Goal: Task Accomplishment & Management: Manage account settings

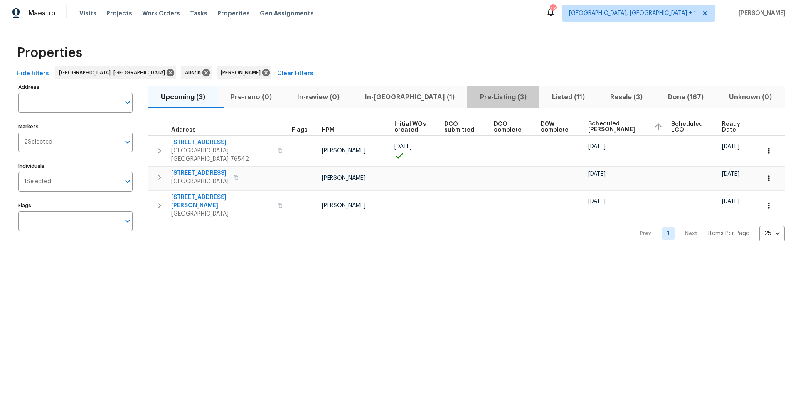
click at [472, 100] on span "Pre-Listing (3)" at bounding box center [503, 97] width 62 height 12
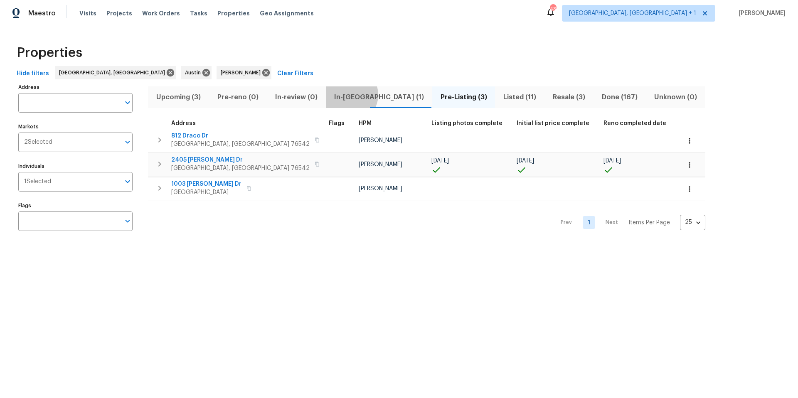
click at [344, 95] on span "In-reno (1)" at bounding box center [379, 97] width 96 height 12
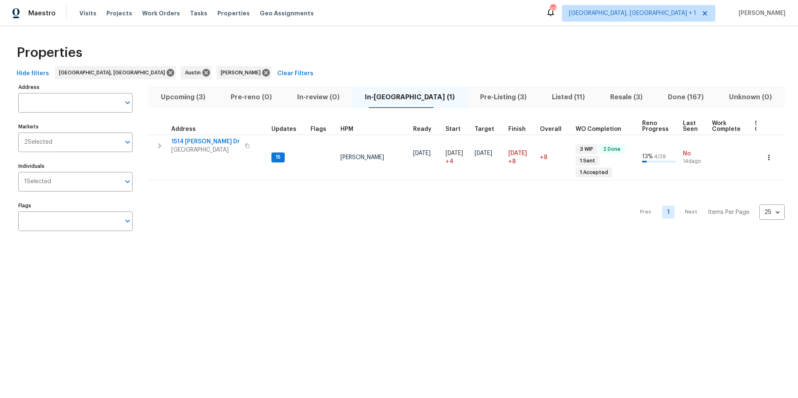
click at [544, 99] on span "Listed (11)" at bounding box center [568, 97] width 48 height 12
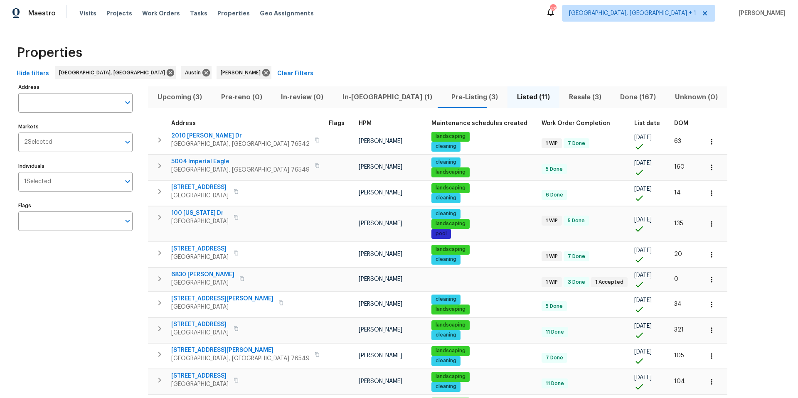
click at [670, 120] on th "DOM" at bounding box center [684, 123] width 28 height 11
click at [674, 125] on span "DOM" at bounding box center [681, 123] width 14 height 6
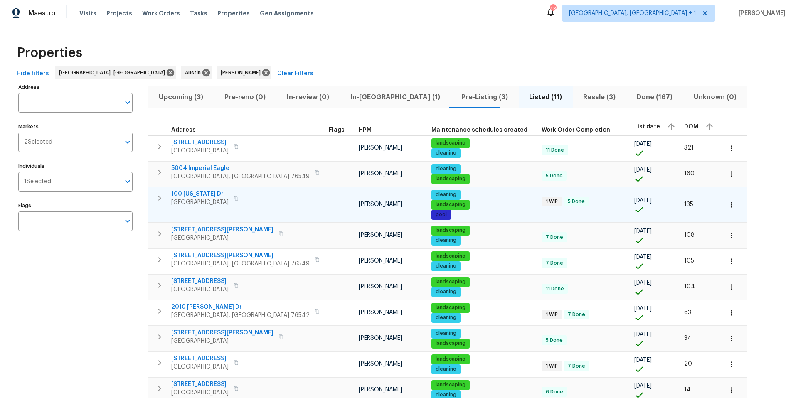
click at [209, 192] on span "100 Missouri Dr" at bounding box center [199, 194] width 57 height 8
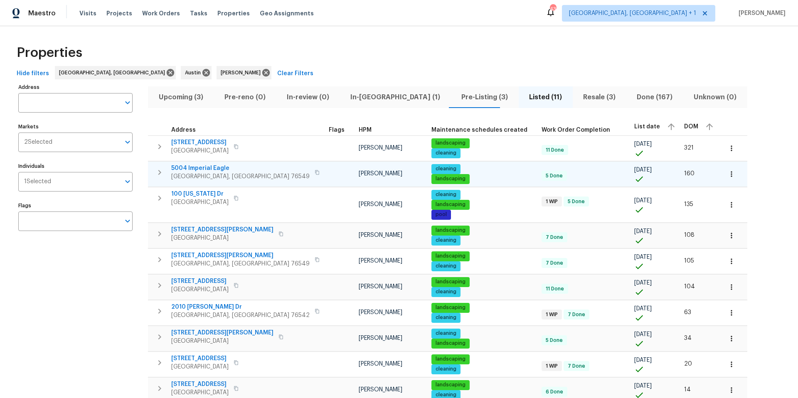
click at [314, 173] on icon "button" at bounding box center [316, 172] width 5 height 5
click at [210, 167] on span "5004 Imperial Eagle" at bounding box center [240, 168] width 138 height 8
click at [727, 170] on icon "button" at bounding box center [731, 174] width 8 height 8
click at [641, 205] on li "Admin" at bounding box center [660, 207] width 93 height 14
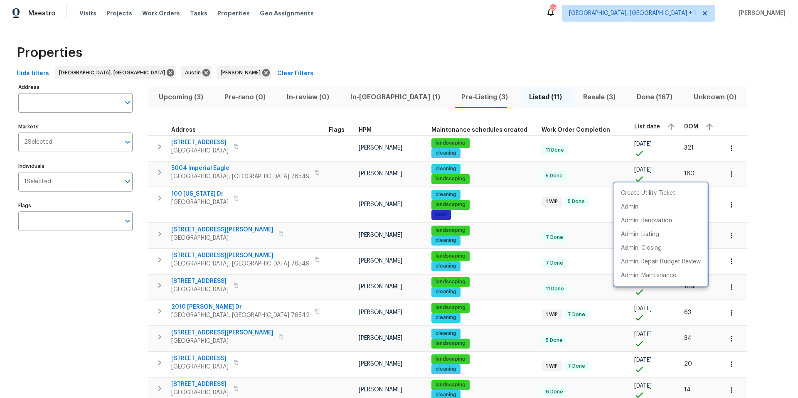
click at [420, 90] on div at bounding box center [399, 199] width 798 height 398
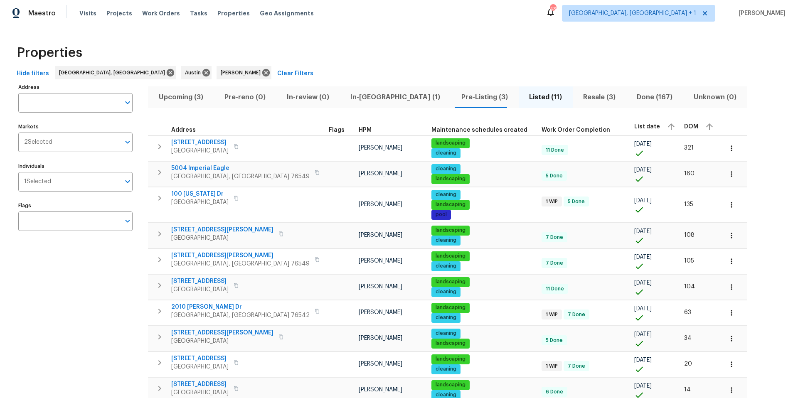
click at [455, 102] on span "Pre-Listing (3)" at bounding box center [484, 97] width 58 height 12
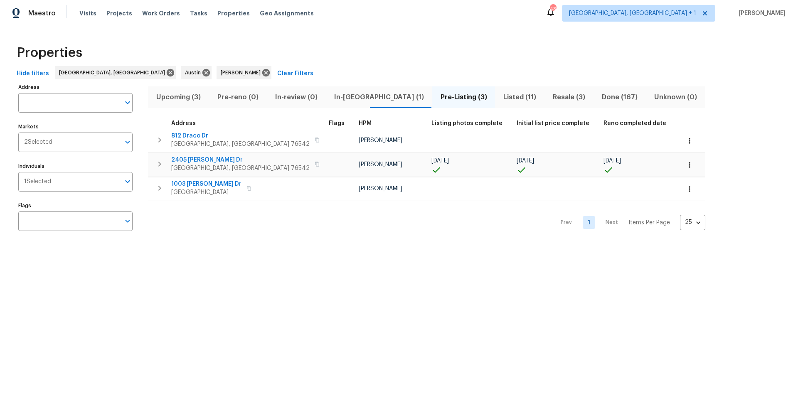
click at [500, 96] on span "Listed (11)" at bounding box center [519, 97] width 39 height 12
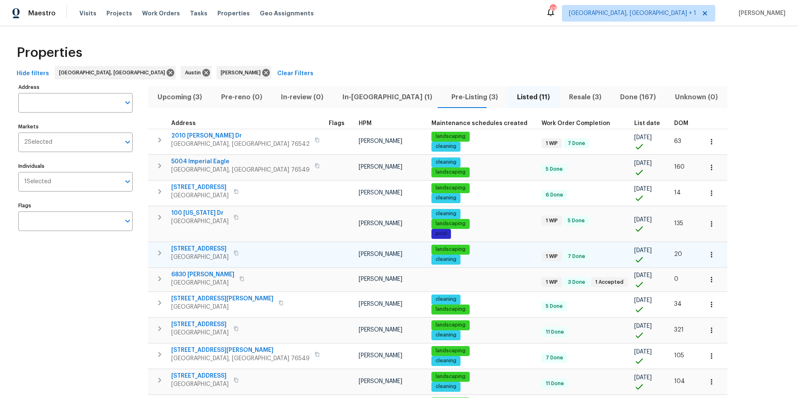
scroll to position [62, 0]
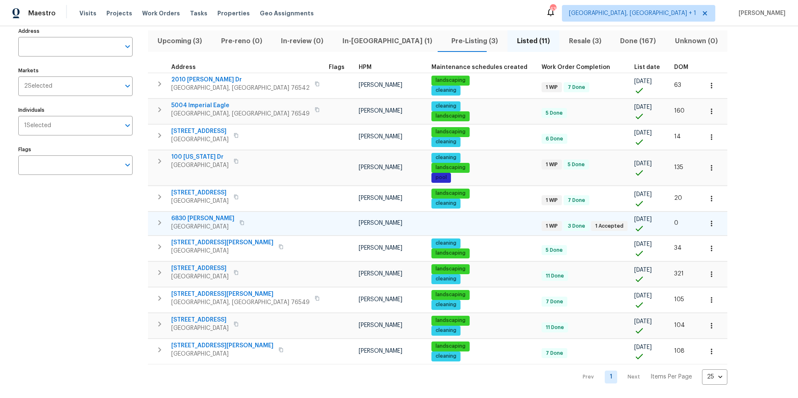
click at [209, 214] on span "6830 Ambrose Cir" at bounding box center [202, 218] width 63 height 8
click at [447, 35] on span "Pre-Listing (3)" at bounding box center [475, 41] width 56 height 12
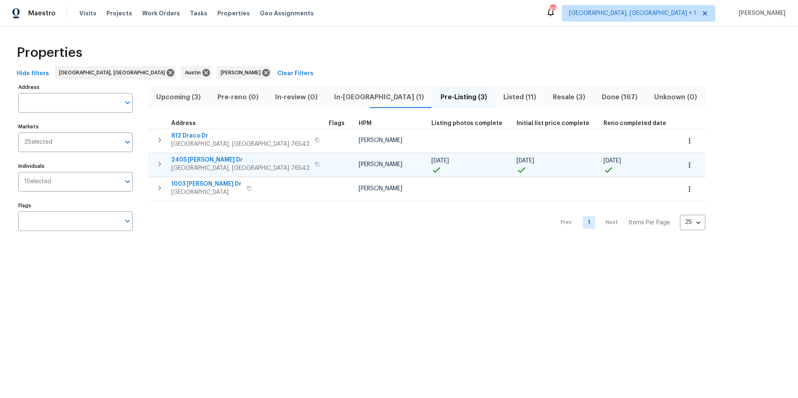
click at [186, 157] on span "2405 Riley Dr" at bounding box center [240, 160] width 138 height 8
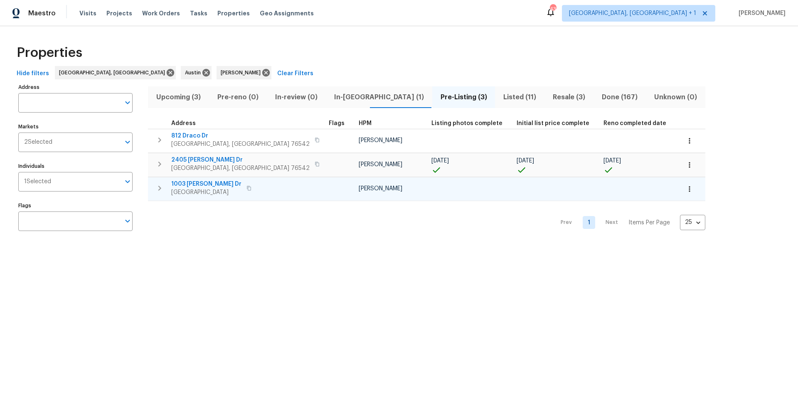
click at [178, 184] on span "1003 Joe Morse Dr" at bounding box center [206, 184] width 70 height 8
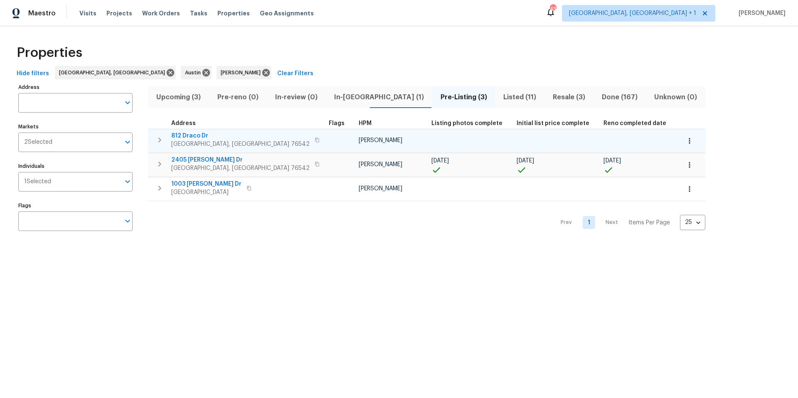
click at [186, 132] on span "812 Draco Dr" at bounding box center [240, 136] width 138 height 8
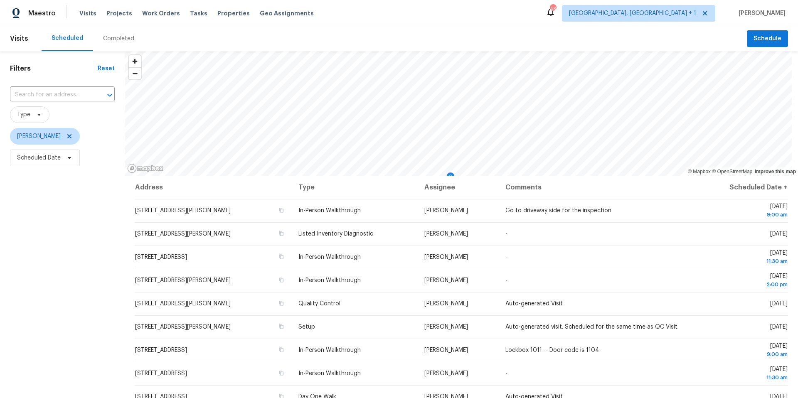
click at [81, 160] on span "Scheduled Date" at bounding box center [62, 158] width 105 height 22
click at [73, 161] on span "Scheduled Date" at bounding box center [45, 158] width 70 height 17
click at [75, 186] on input "text" at bounding box center [56, 185] width 82 height 17
select select "7"
select select "2025"
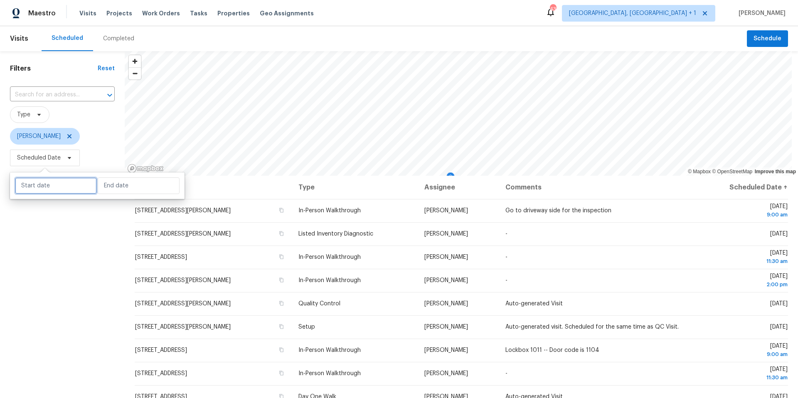
select select "8"
select select "2025"
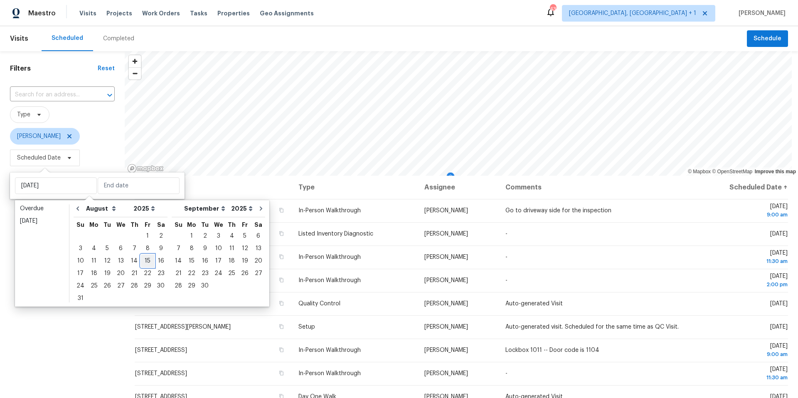
click at [145, 263] on div "15" at bounding box center [147, 261] width 13 height 12
type input "Fri, Aug 15"
click at [145, 261] on div "15" at bounding box center [147, 261] width 13 height 12
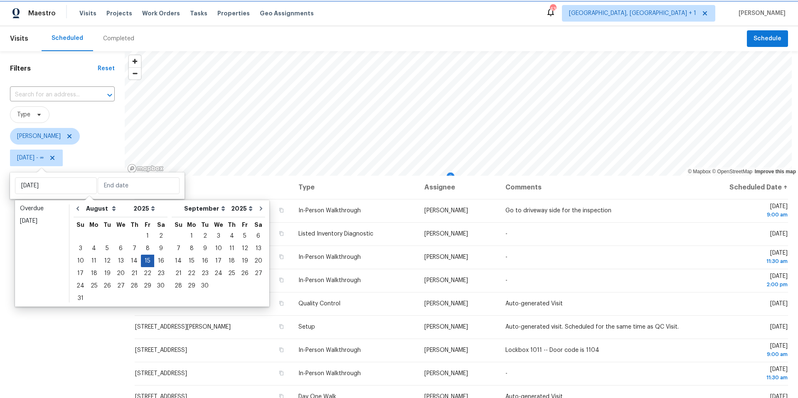
type input "Fri, Aug 15"
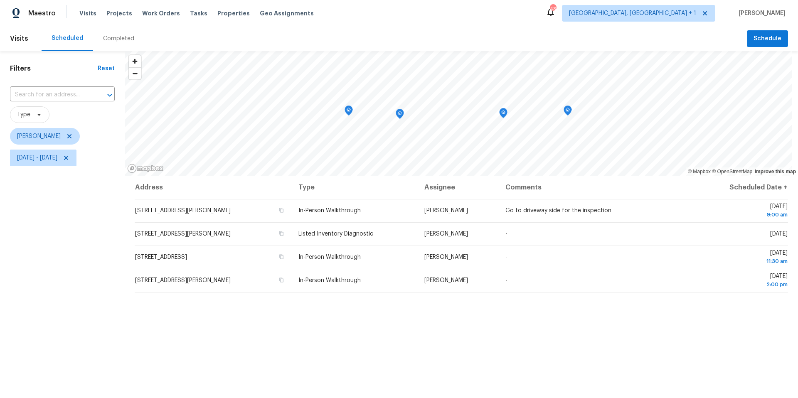
click at [83, 263] on div "Filters Reset ​ Type Nelson Figueroa Fri, Aug 15 - Fri, Aug 15" at bounding box center [62, 272] width 125 height 443
click at [399, 114] on icon "Map marker" at bounding box center [399, 114] width 2 height 2
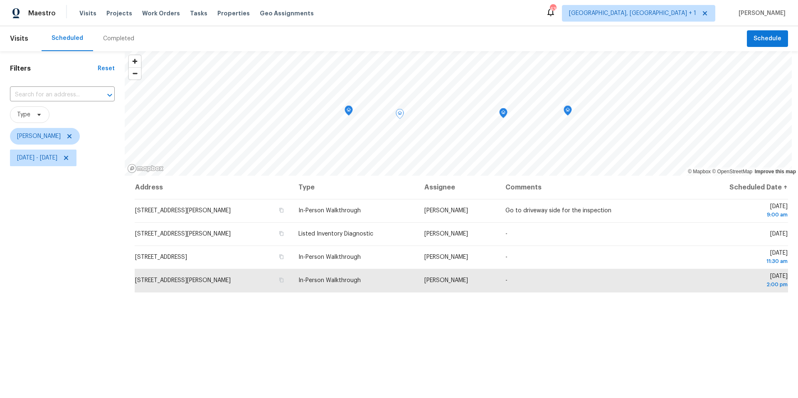
click at [349, 113] on icon "Map marker" at bounding box center [348, 111] width 7 height 10
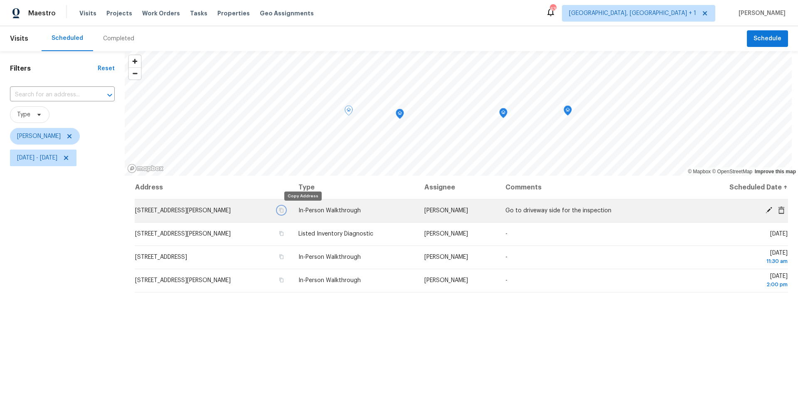
click at [284, 210] on icon "button" at bounding box center [281, 210] width 5 height 5
click at [568, 113] on icon "Map marker" at bounding box center [567, 111] width 7 height 10
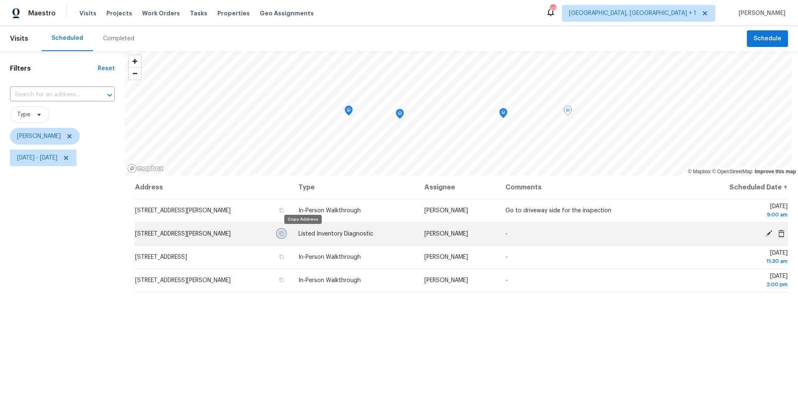
click at [285, 233] on button "button" at bounding box center [280, 233] width 7 height 7
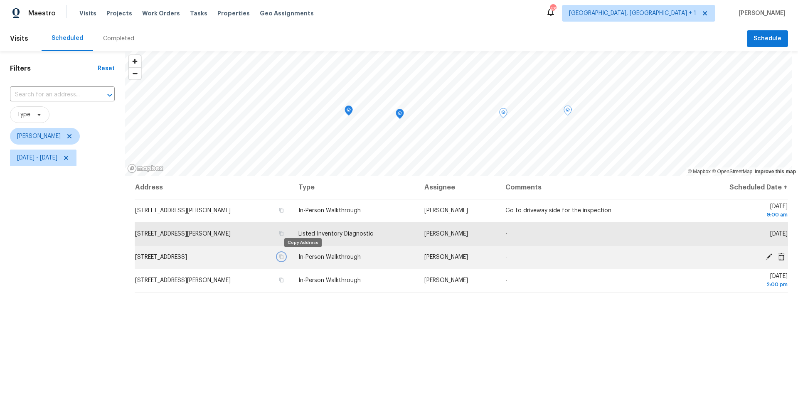
click at [283, 257] on icon "button" at bounding box center [281, 257] width 4 height 5
click at [284, 257] on icon "button" at bounding box center [281, 256] width 5 height 5
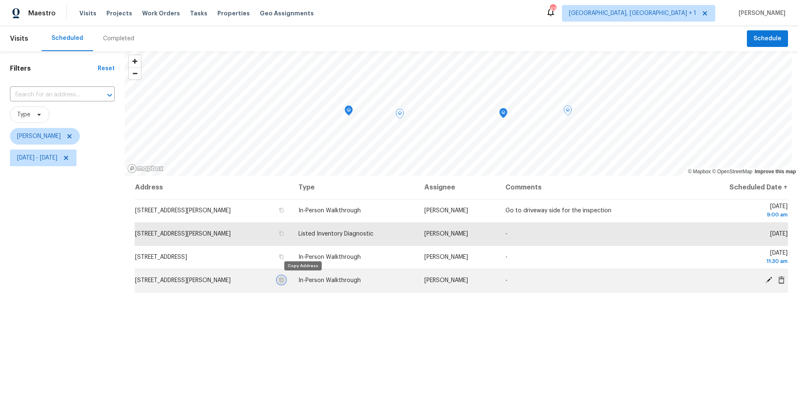
click at [284, 280] on icon "button" at bounding box center [281, 279] width 5 height 5
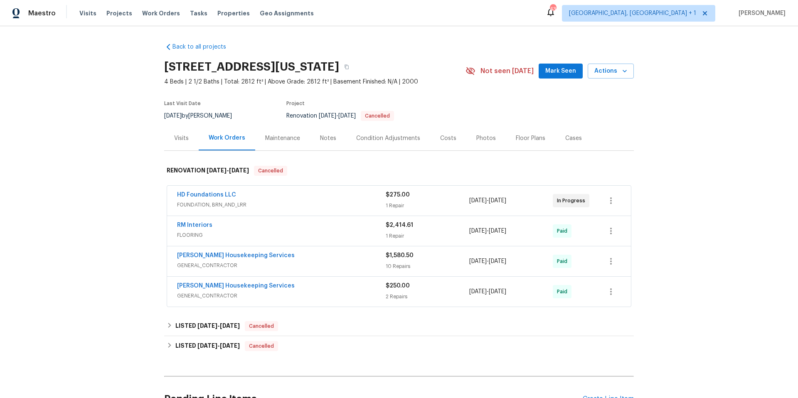
click at [565, 74] on span "Mark Seen" at bounding box center [560, 71] width 31 height 10
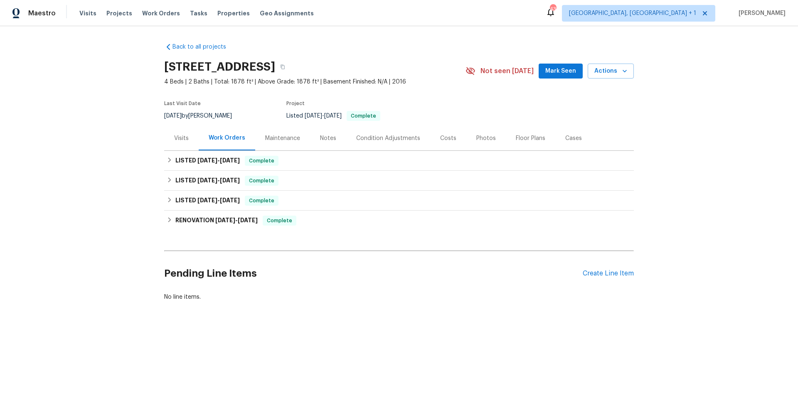
click at [476, 141] on div "Photos" at bounding box center [486, 138] width 20 height 8
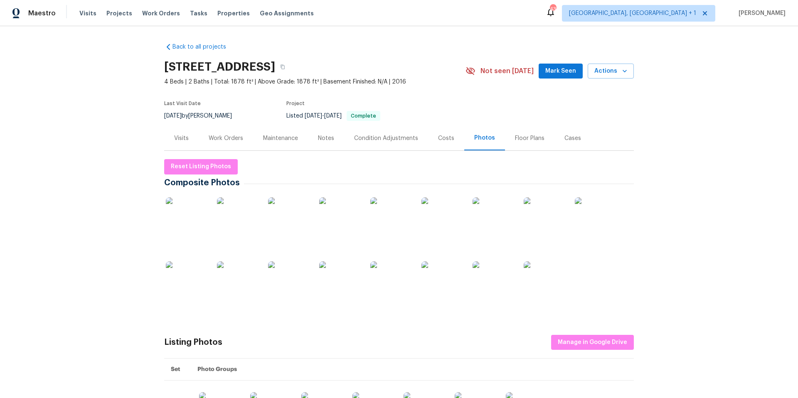
click at [169, 212] on img at bounding box center [187, 218] width 42 height 42
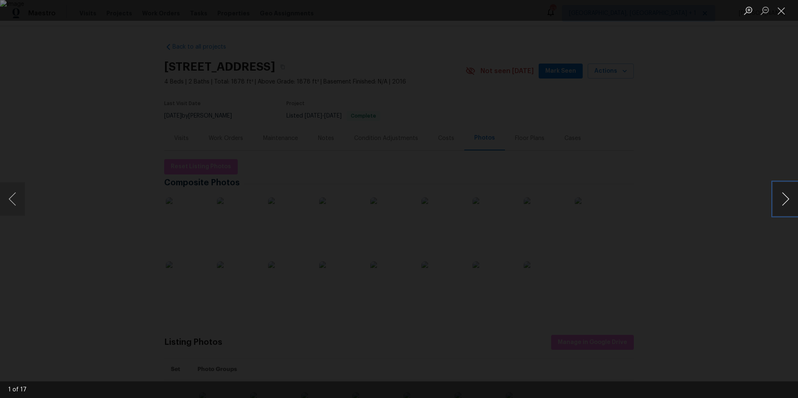
click at [781, 196] on button "Next image" at bounding box center [785, 198] width 25 height 33
click at [781, 195] on button "Next image" at bounding box center [785, 198] width 25 height 33
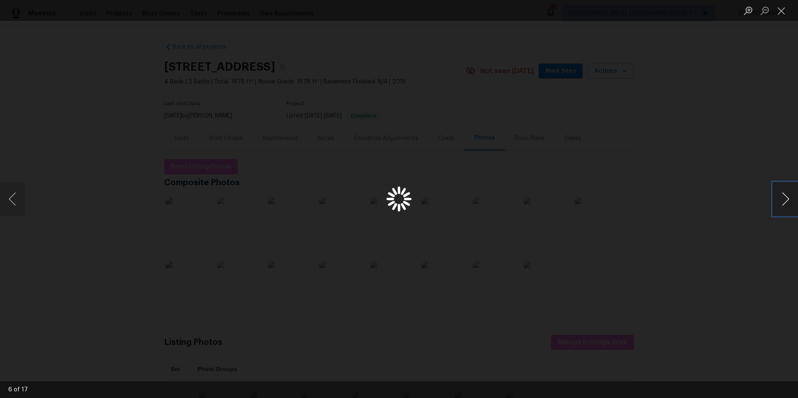
click at [781, 195] on button "Next image" at bounding box center [785, 198] width 25 height 33
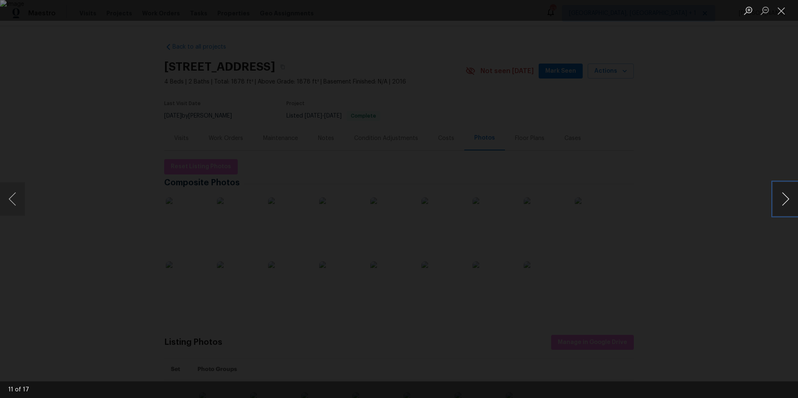
click at [781, 195] on button "Next image" at bounding box center [785, 198] width 25 height 33
click at [14, 202] on button "Previous image" at bounding box center [12, 198] width 25 height 33
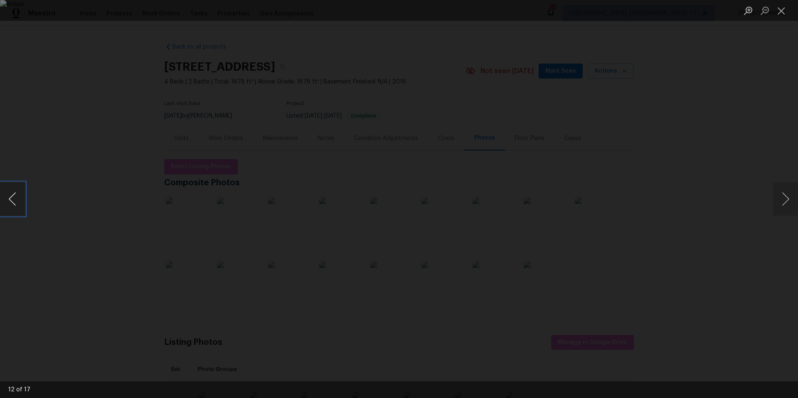
click at [14, 202] on button "Previous image" at bounding box center [12, 198] width 25 height 33
click at [389, 223] on img "Lightbox" at bounding box center [399, 199] width 798 height 398
click at [782, 197] on button "Next image" at bounding box center [785, 198] width 25 height 33
click at [790, 199] on button "Next image" at bounding box center [785, 198] width 25 height 33
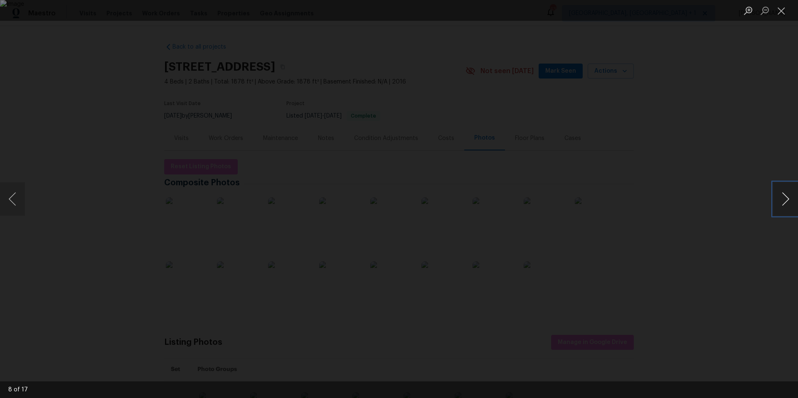
click at [781, 196] on button "Next image" at bounding box center [785, 198] width 25 height 33
click at [15, 201] on button "Previous image" at bounding box center [12, 198] width 25 height 33
click at [784, 194] on button "Next image" at bounding box center [785, 198] width 25 height 33
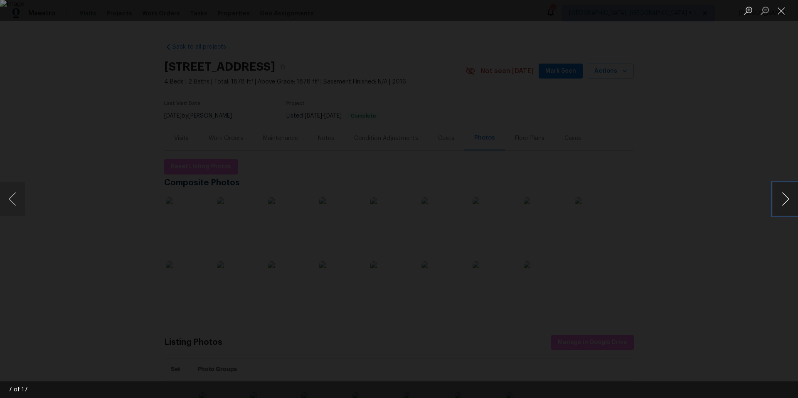
click at [784, 194] on button "Next image" at bounding box center [785, 198] width 25 height 33
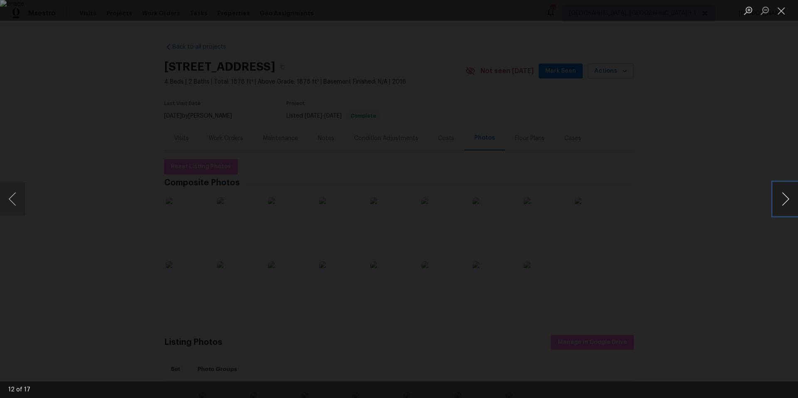
click at [783, 199] on button "Next image" at bounding box center [785, 198] width 25 height 33
click at [783, 198] on button "Next image" at bounding box center [785, 198] width 25 height 33
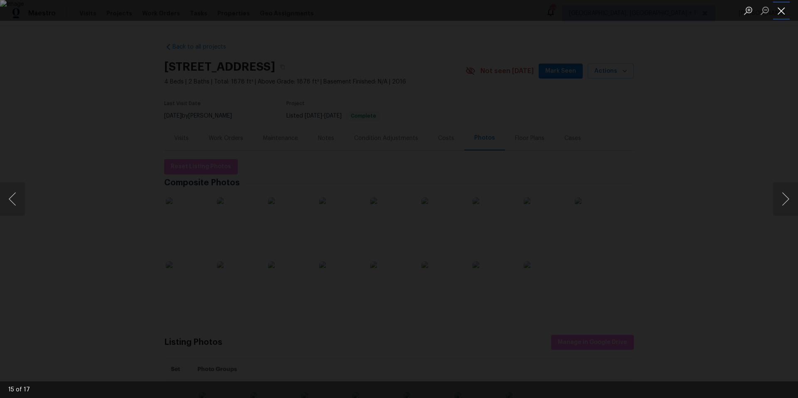
click at [787, 8] on button "Close lightbox" at bounding box center [781, 10] width 17 height 15
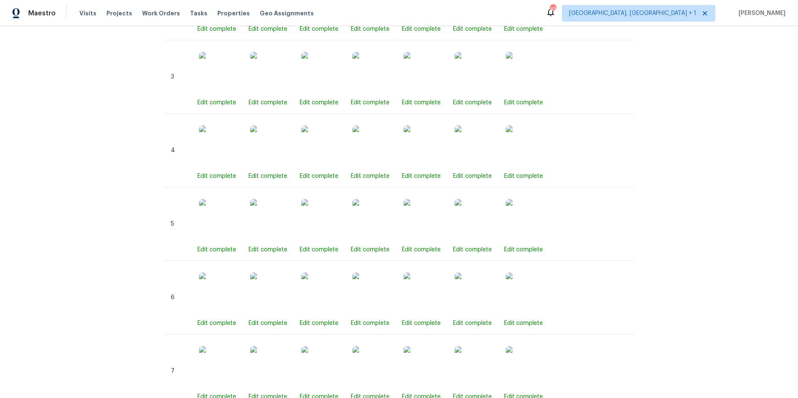
scroll to position [570, 0]
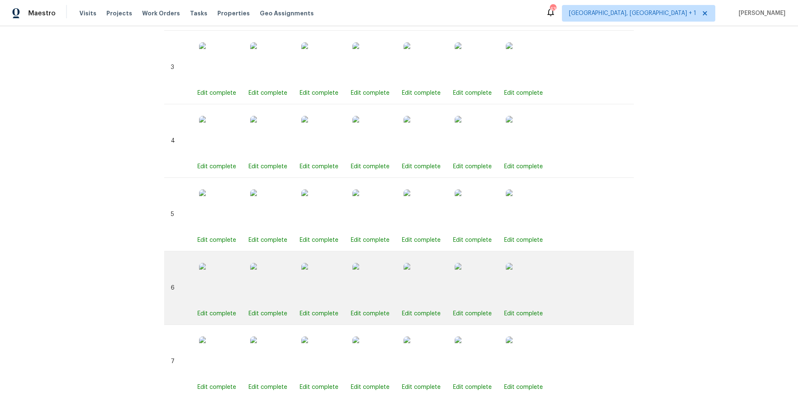
click at [373, 287] on img at bounding box center [373, 284] width 42 height 42
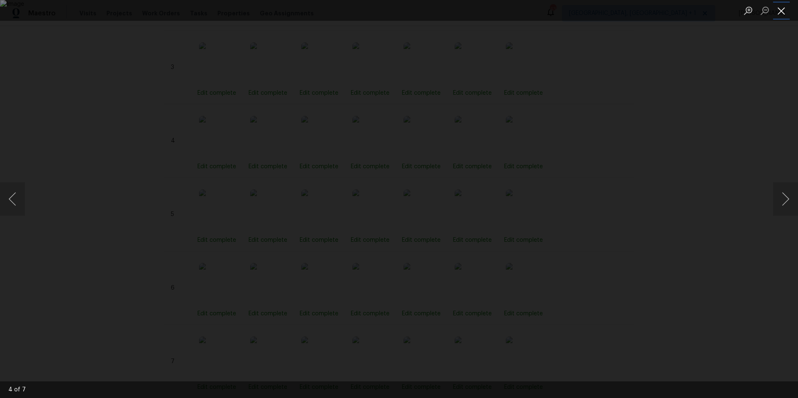
click at [780, 14] on button "Close lightbox" at bounding box center [781, 10] width 17 height 15
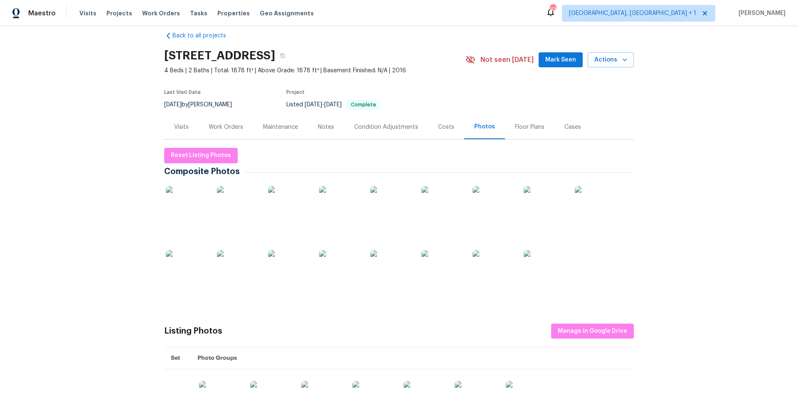
scroll to position [0, 0]
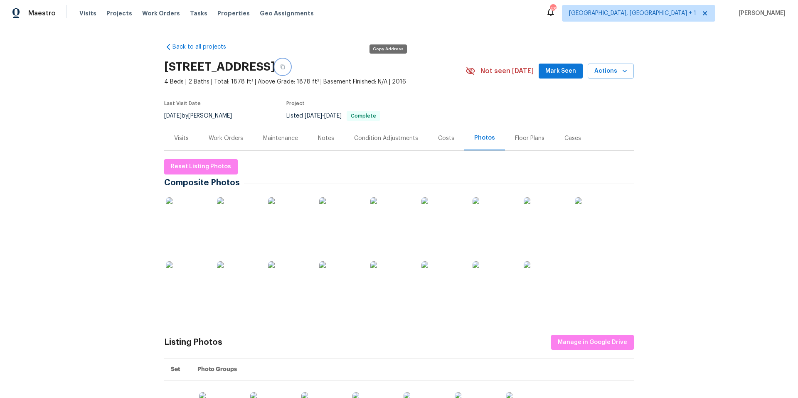
click at [285, 67] on icon "button" at bounding box center [282, 66] width 5 height 5
click at [228, 142] on div "Work Orders" at bounding box center [226, 138] width 34 height 8
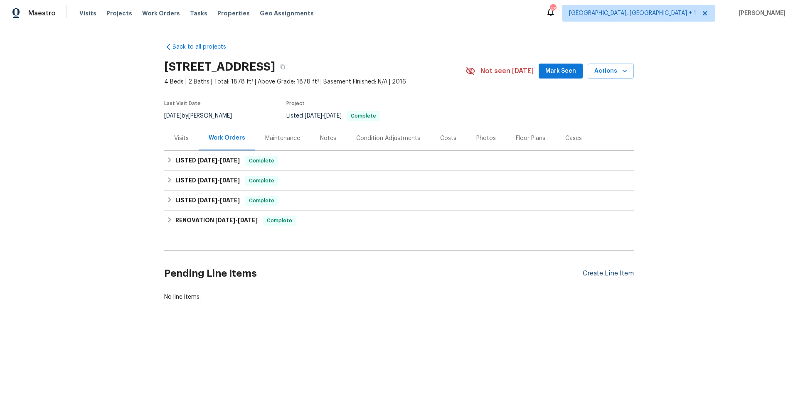
click at [606, 275] on div "Create Line Item" at bounding box center [607, 274] width 51 height 8
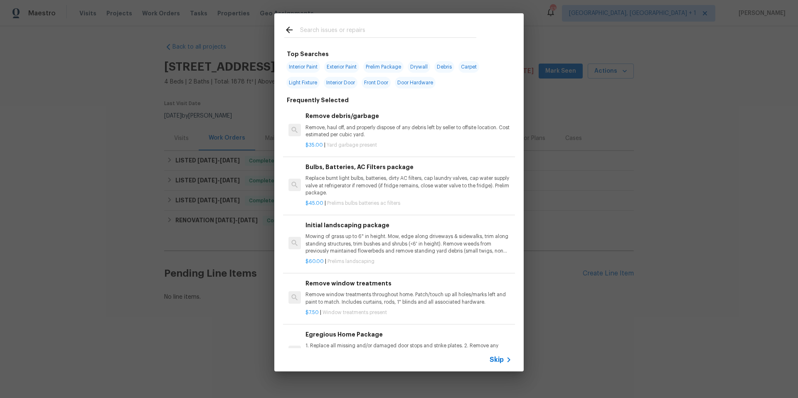
click at [295, 67] on span "Interior Paint" at bounding box center [303, 67] width 34 height 12
type input "Interior Paint"
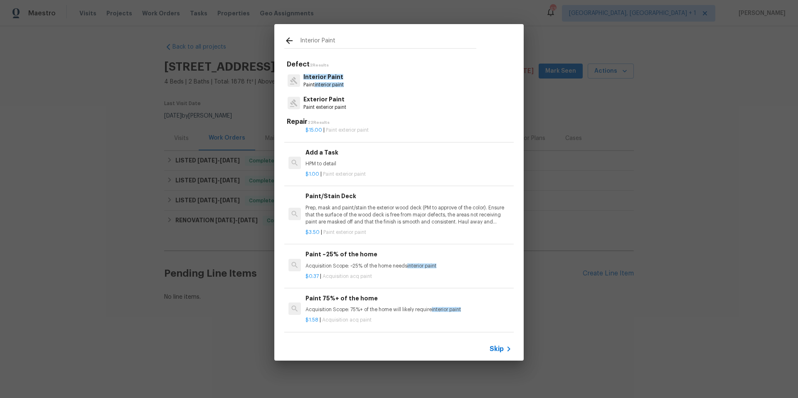
scroll to position [607, 0]
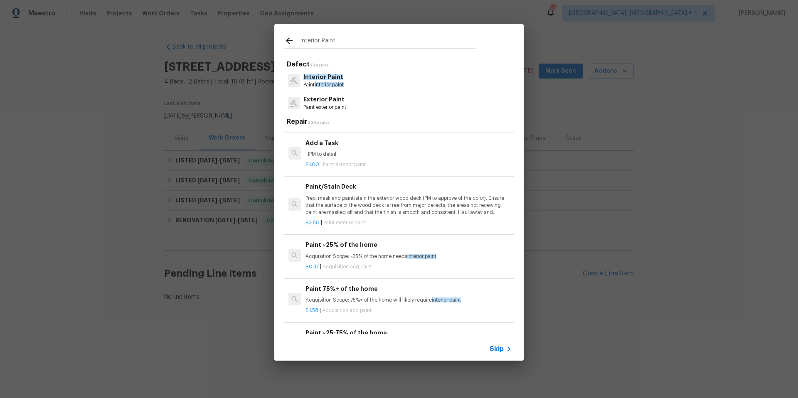
click at [368, 296] on div "Paint 75%+ of the home Acquisition Scope: 75%+ of the home will likely require …" at bounding box center [408, 294] width 206 height 20
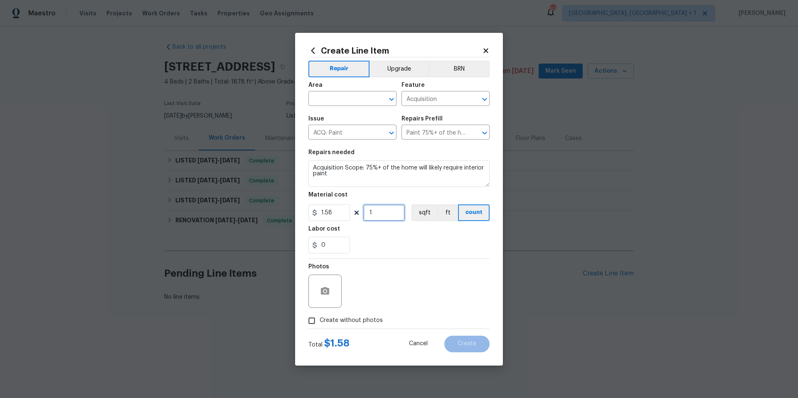
click at [373, 213] on input "1" at bounding box center [384, 212] width 42 height 17
type input "1878"
click at [484, 48] on icon at bounding box center [485, 50] width 7 height 7
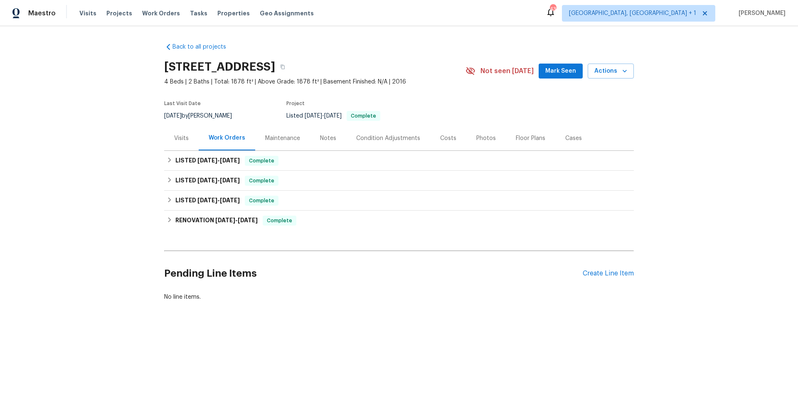
click at [476, 138] on div "Photos" at bounding box center [486, 138] width 20 height 8
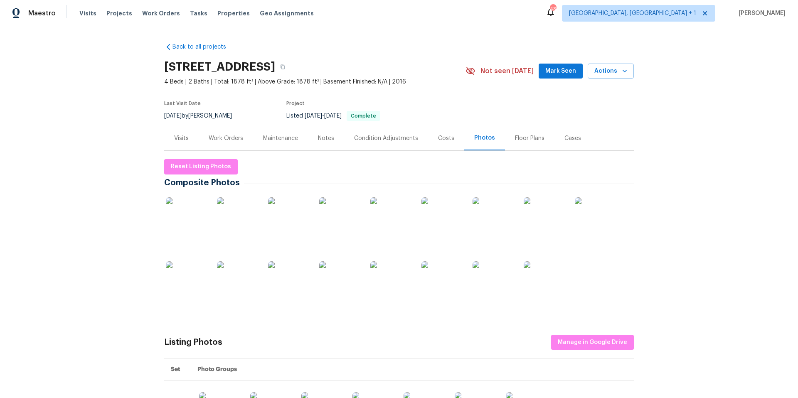
click at [172, 284] on img at bounding box center [187, 282] width 42 height 42
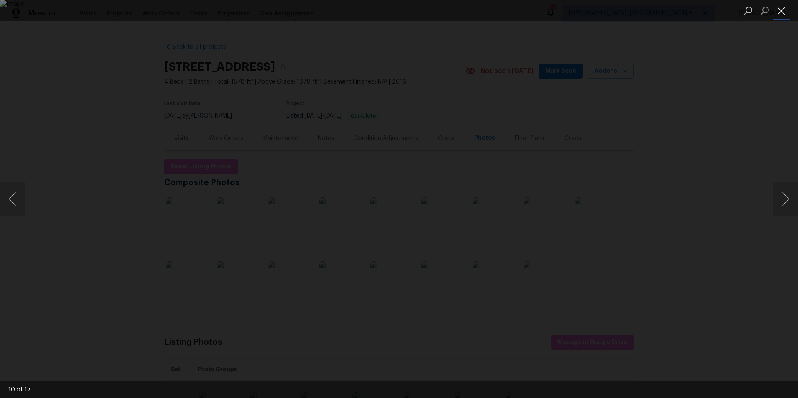
click at [784, 11] on button "Close lightbox" at bounding box center [781, 10] width 17 height 15
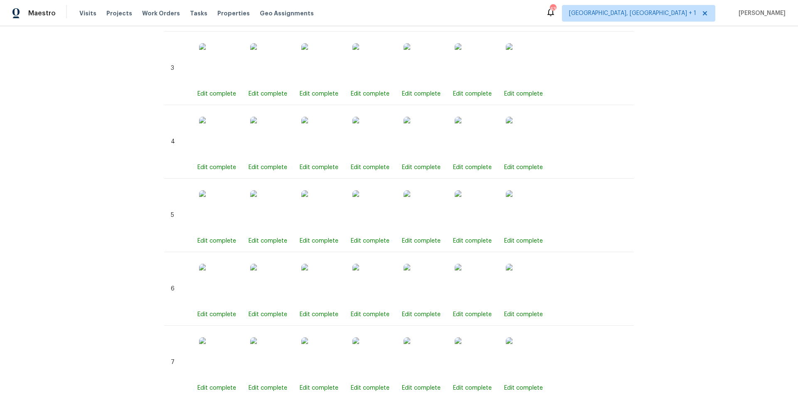
scroll to position [685, 0]
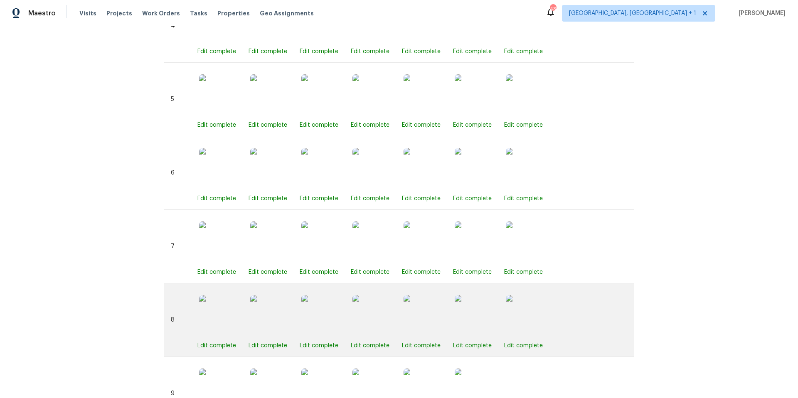
click at [384, 322] on img at bounding box center [373, 316] width 42 height 42
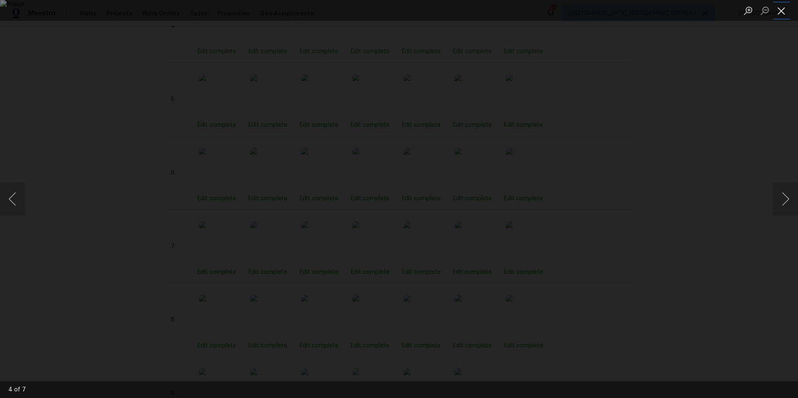
click at [783, 5] on button "Close lightbox" at bounding box center [781, 10] width 17 height 15
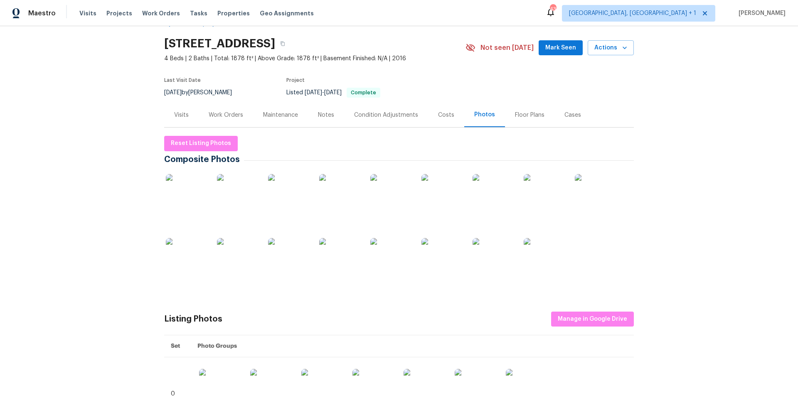
scroll to position [0, 0]
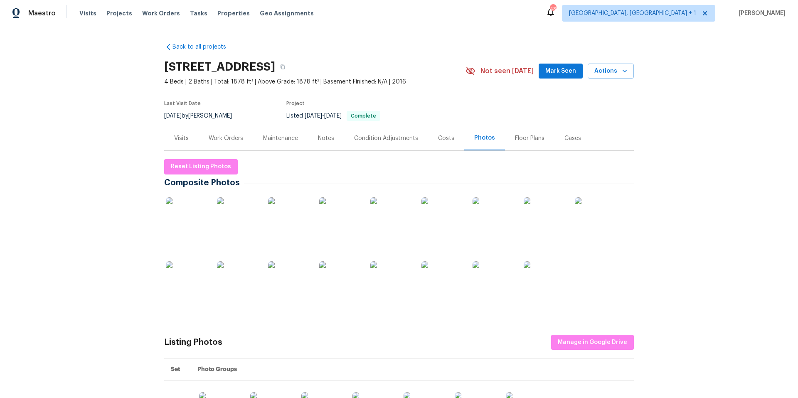
click at [209, 135] on div "Work Orders" at bounding box center [226, 138] width 34 height 8
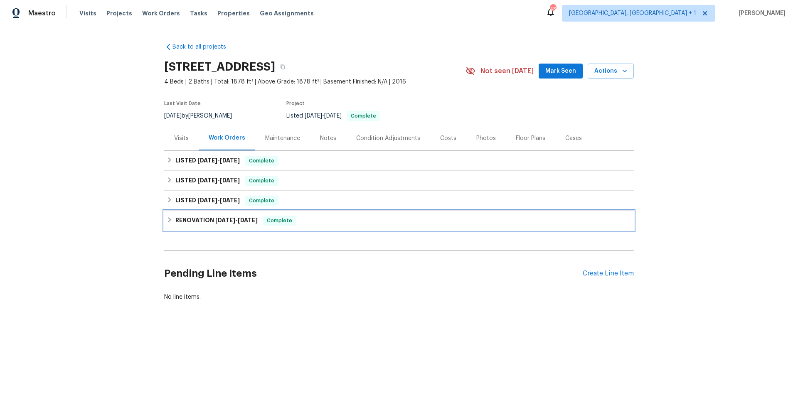
click at [231, 221] on span "2/28/25" at bounding box center [225, 220] width 20 height 6
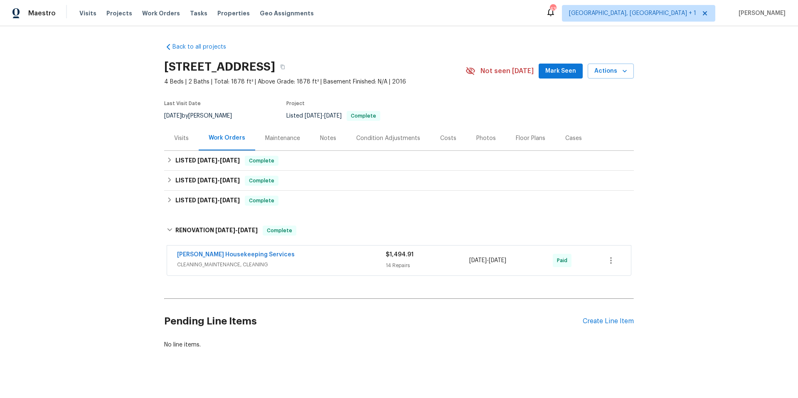
click at [288, 256] on div "[PERSON_NAME] Housekeeping Services" at bounding box center [281, 255] width 209 height 10
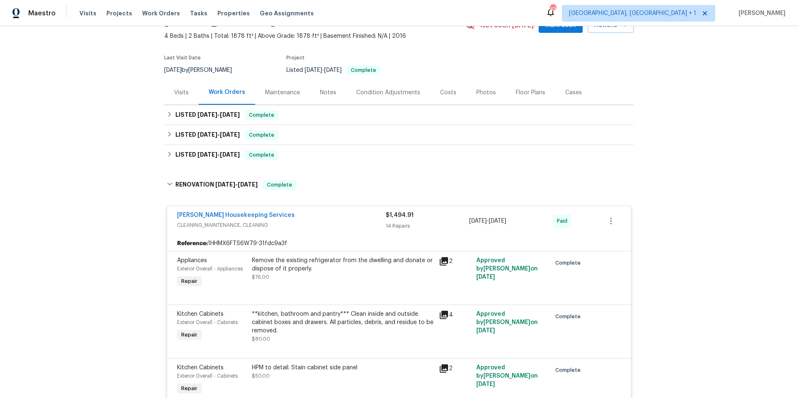
click at [307, 214] on div "[PERSON_NAME] Housekeeping Services" at bounding box center [281, 216] width 209 height 10
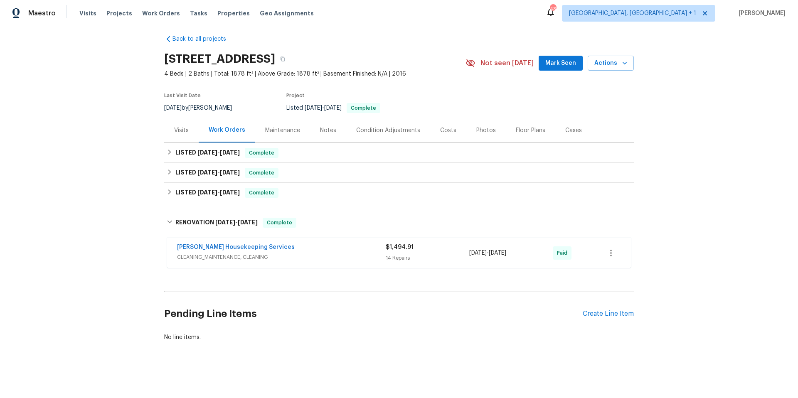
scroll to position [14, 0]
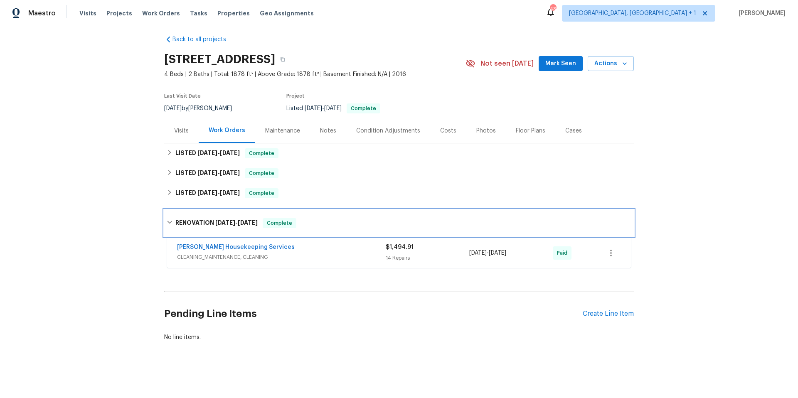
click at [381, 220] on div "RENOVATION 2/28/25 - 2/28/25 Complete" at bounding box center [399, 223] width 464 height 10
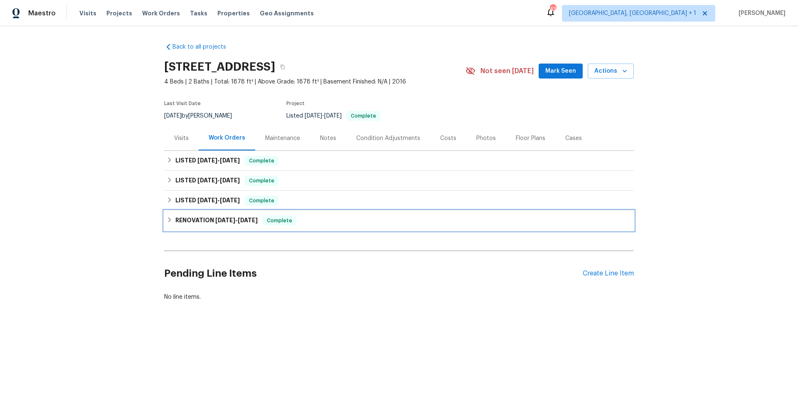
scroll to position [0, 0]
click at [447, 138] on div "Costs" at bounding box center [448, 138] width 16 height 8
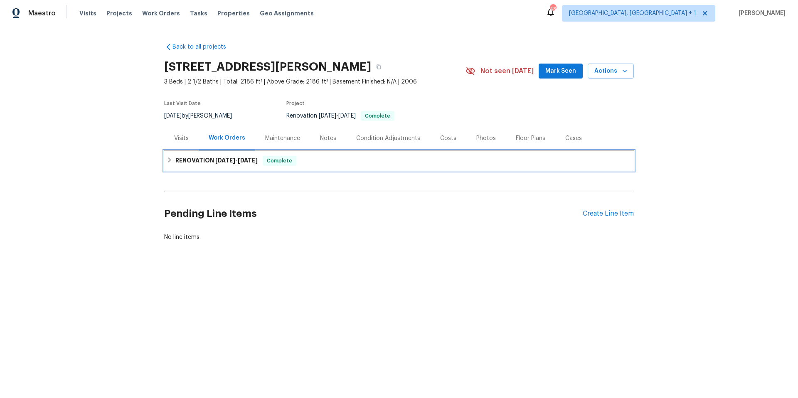
click at [205, 160] on h6 "RENOVATION 7/21/25 - 7/28/25" at bounding box center [216, 161] width 82 height 10
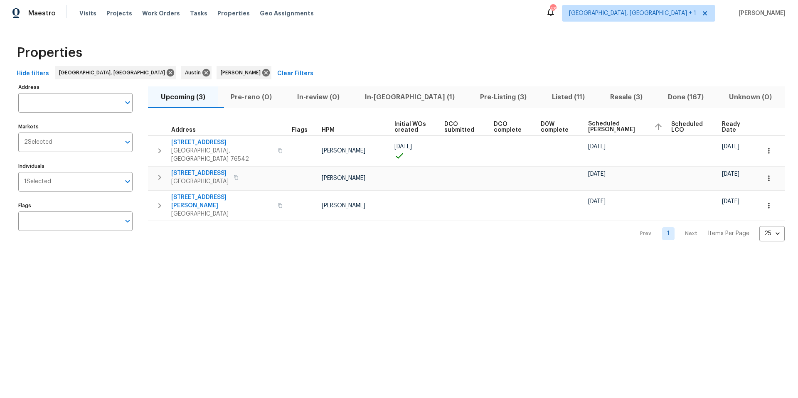
click at [404, 97] on span "In-[GEOGRAPHIC_DATA] (1)" at bounding box center [409, 97] width 105 height 12
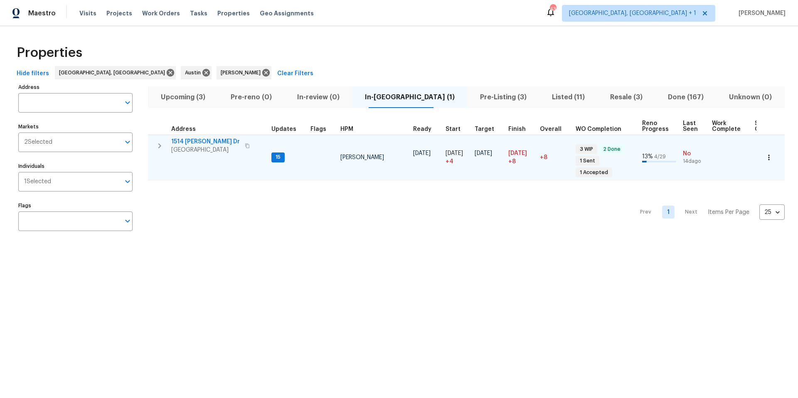
click at [189, 140] on span "1514 [PERSON_NAME] Dr" at bounding box center [205, 142] width 69 height 8
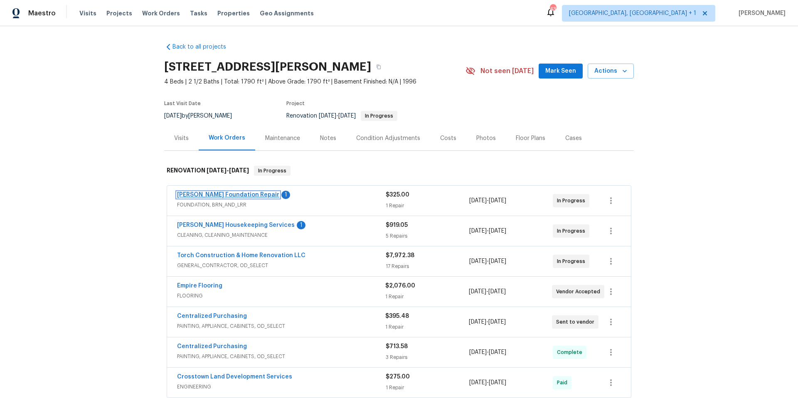
click at [236, 194] on link "[PERSON_NAME] Foundation Repair" at bounding box center [228, 195] width 102 height 6
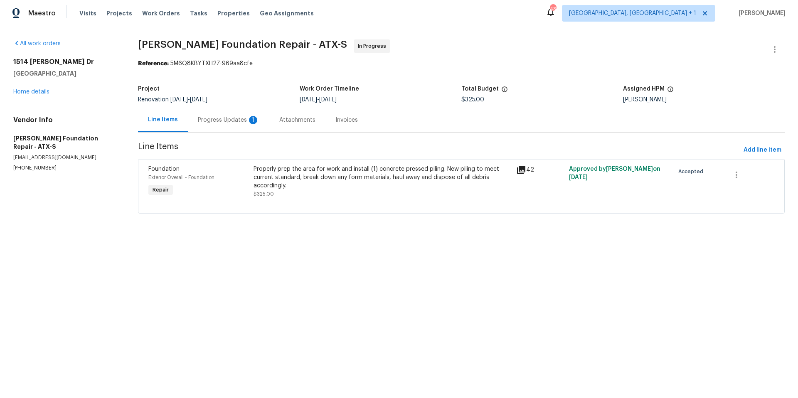
click at [220, 111] on div "Progress Updates 1" at bounding box center [228, 120] width 81 height 25
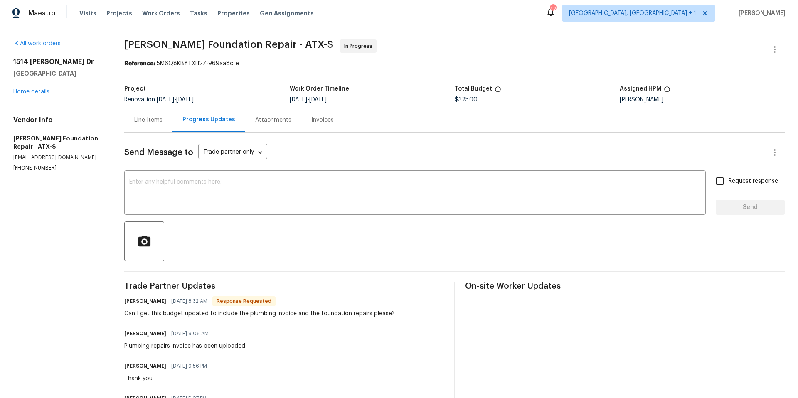
click at [150, 120] on div "Line Items" at bounding box center [148, 120] width 28 height 8
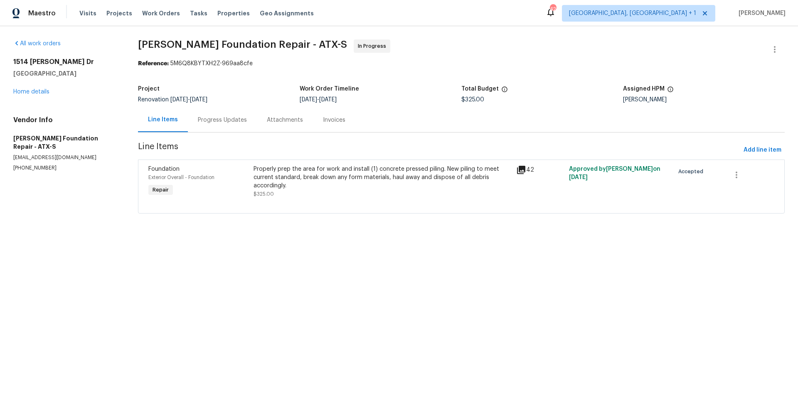
click at [307, 180] on div "Properly prep the area for work and install (1) concrete pressed piling. New pi…" at bounding box center [382, 177] width 258 height 25
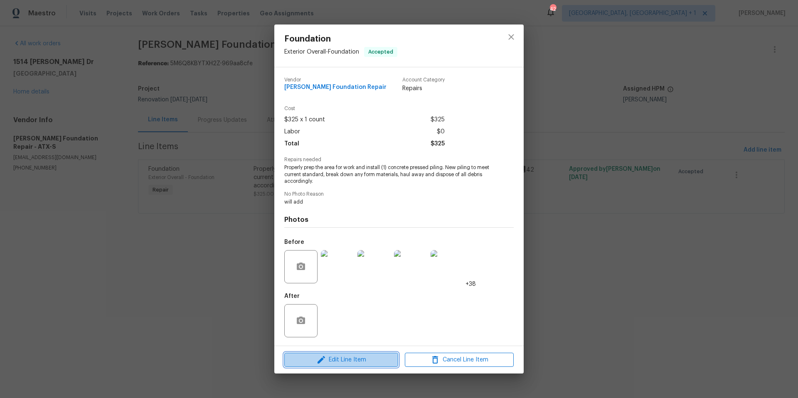
click at [341, 357] on span "Edit Line Item" at bounding box center [341, 360] width 109 height 10
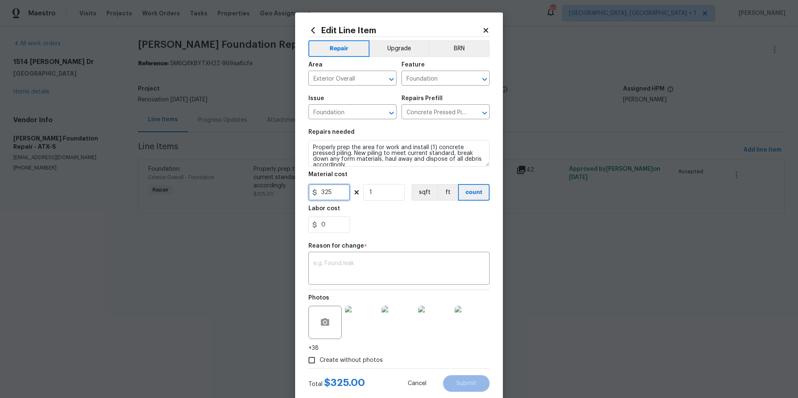
drag, startPoint x: 329, startPoint y: 193, endPoint x: 313, endPoint y: 187, distance: 17.4
click at [308, 195] on div "325" at bounding box center [329, 192] width 42 height 17
type input "13154.4"
click at [384, 246] on div "Reason for change *" at bounding box center [398, 248] width 181 height 11
click at [351, 268] on textarea at bounding box center [398, 268] width 171 height 17
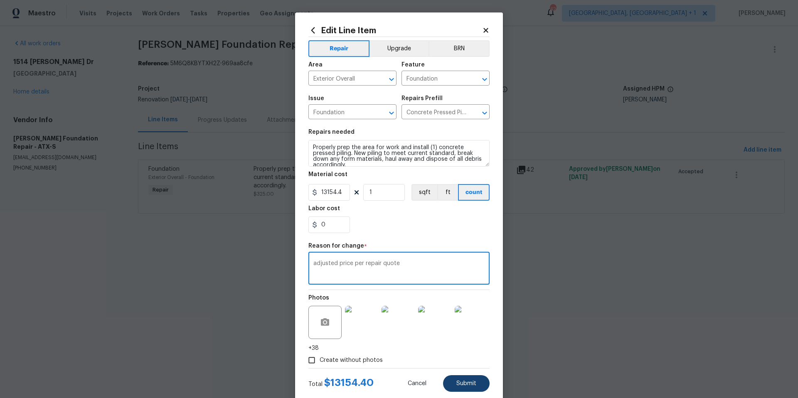
type textarea "adjusted price per repair quote"
click at [456, 382] on span "Submit" at bounding box center [466, 384] width 20 height 6
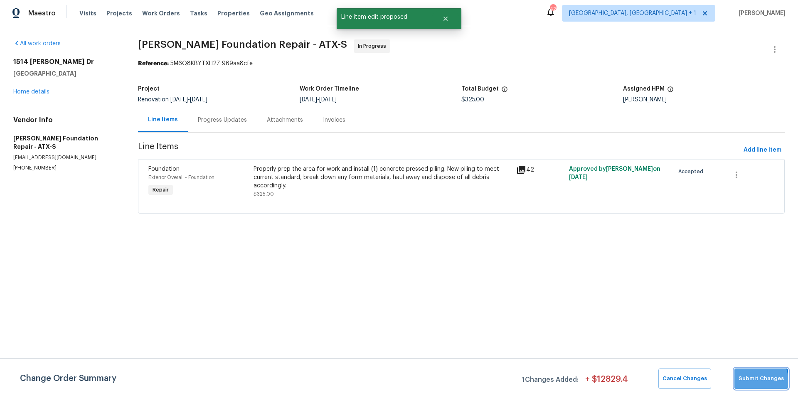
click at [747, 382] on span "Submit Changes" at bounding box center [760, 379] width 45 height 10
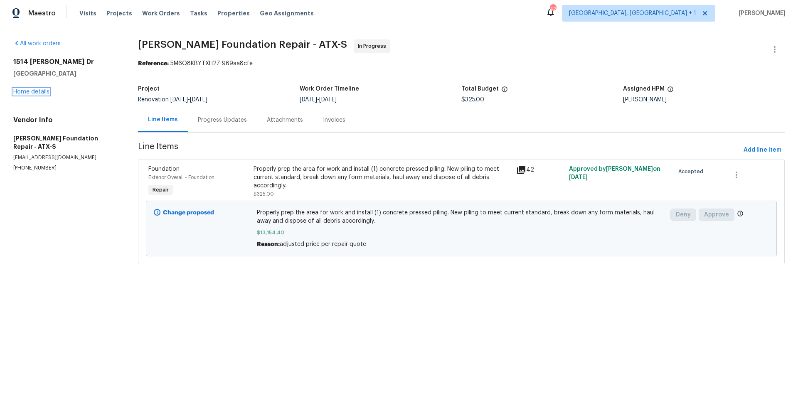
click at [37, 91] on link "Home details" at bounding box center [31, 92] width 36 height 6
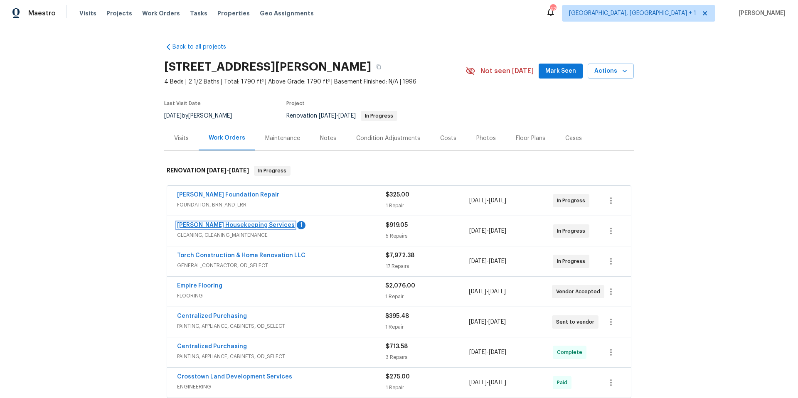
click at [220, 226] on link "[PERSON_NAME] Housekeeping Services" at bounding box center [236, 225] width 118 height 6
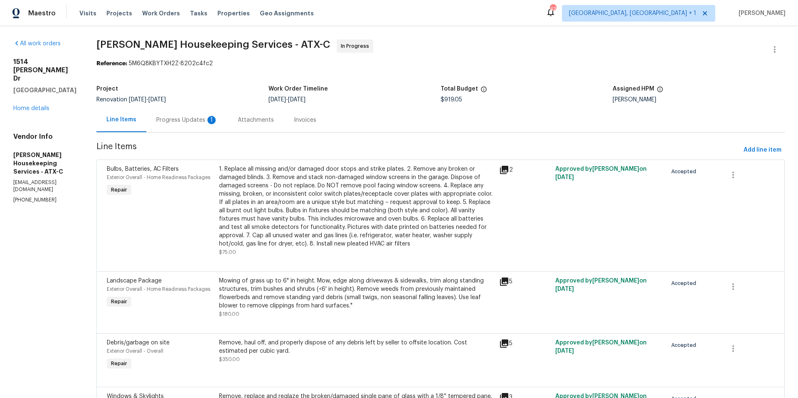
click at [200, 122] on div "Progress Updates 1" at bounding box center [186, 120] width 61 height 8
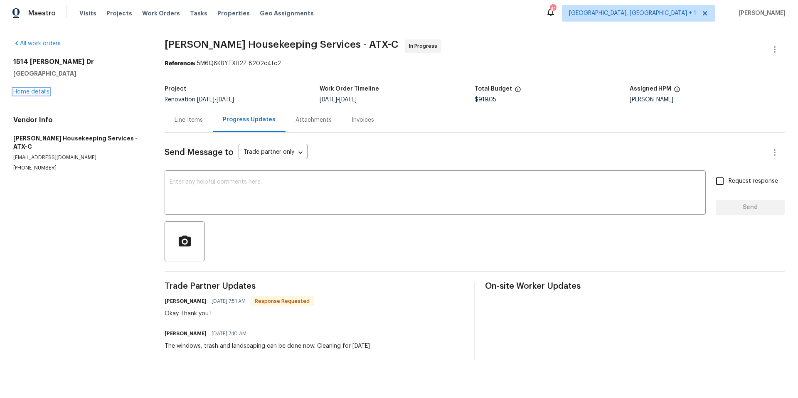
click at [34, 92] on link "Home details" at bounding box center [31, 92] width 36 height 6
